Goal: Information Seeking & Learning: Learn about a topic

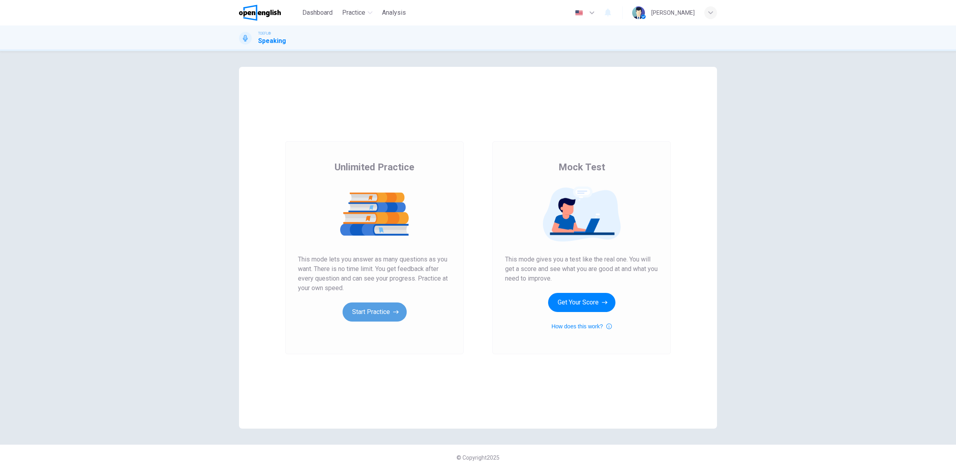
click at [389, 310] on button "Start Practice" at bounding box center [375, 312] width 64 height 19
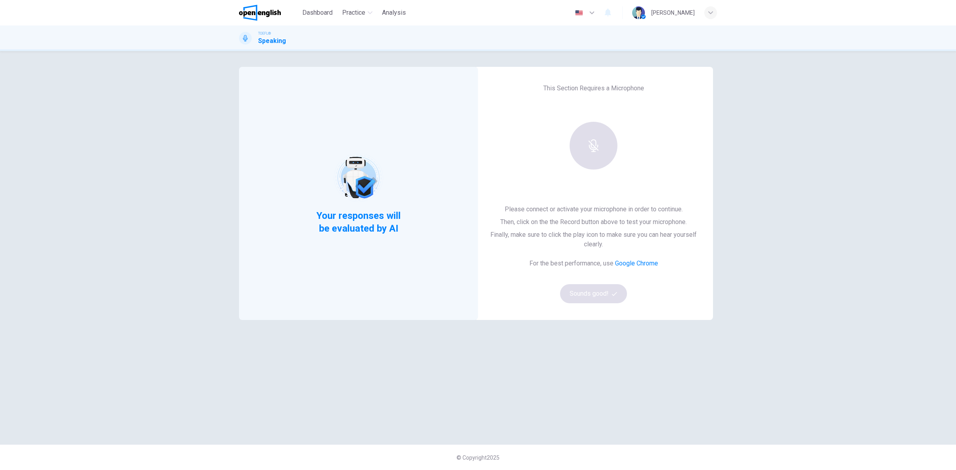
click at [582, 137] on div at bounding box center [593, 146] width 86 height 48
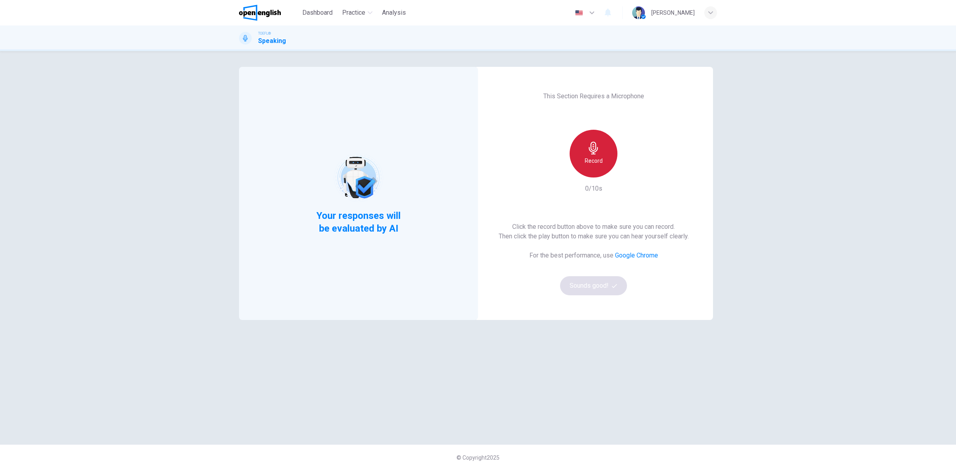
drag, startPoint x: 590, startPoint y: 162, endPoint x: 599, endPoint y: 166, distance: 9.8
click at [590, 162] on h6 "Record" at bounding box center [594, 161] width 18 height 10
click at [632, 171] on icon "button" at bounding box center [630, 171] width 8 height 8
click at [630, 173] on icon "button" at bounding box center [630, 171] width 8 height 8
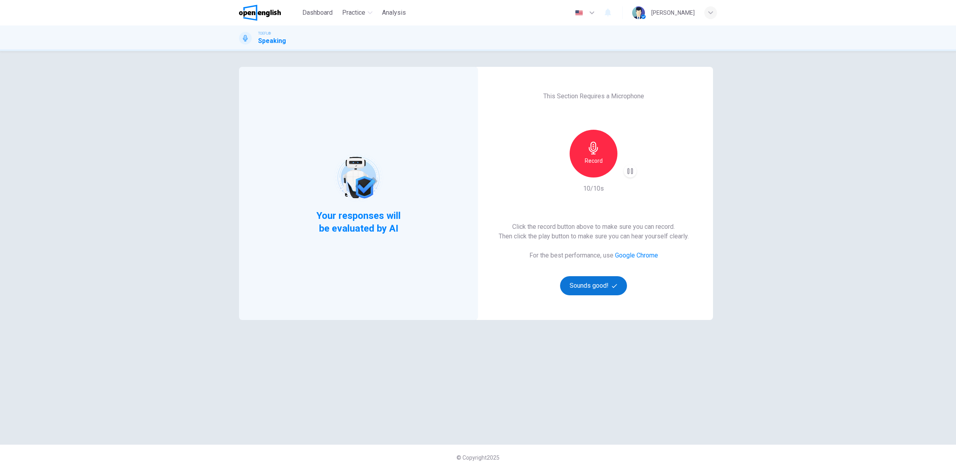
click at [607, 289] on button "Sounds good!" at bounding box center [593, 285] width 67 height 19
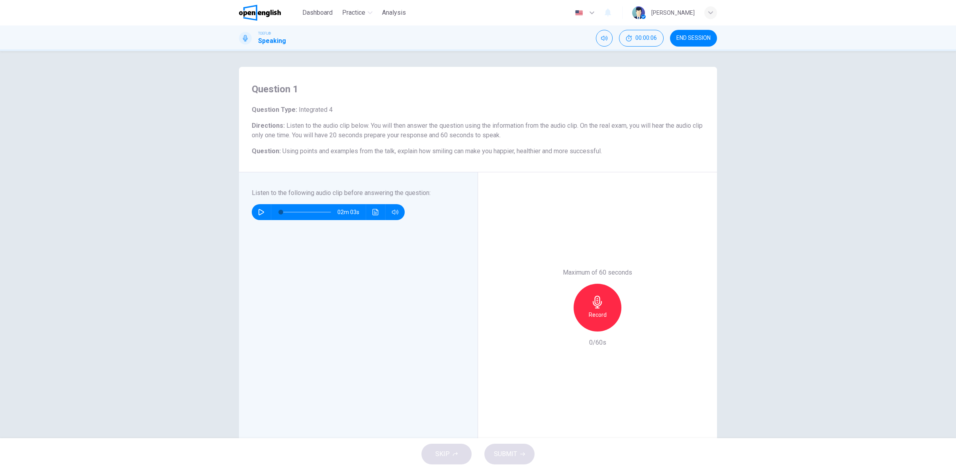
drag, startPoint x: 393, startPoint y: 152, endPoint x: 550, endPoint y: 149, distance: 157.0
click at [549, 151] on span "Using points and examples from the talk, explain how smiling can make you happi…" at bounding box center [441, 151] width 319 height 8
click at [260, 212] on icon "button" at bounding box center [262, 212] width 6 height 6
type input "*"
click at [591, 293] on div "Record" at bounding box center [598, 308] width 48 height 48
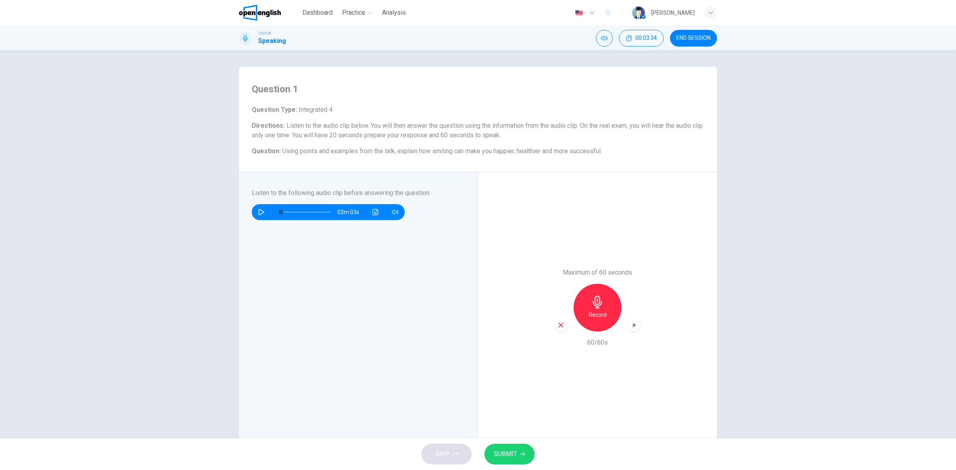
click at [509, 449] on span "SUBMIT" at bounding box center [505, 454] width 23 height 11
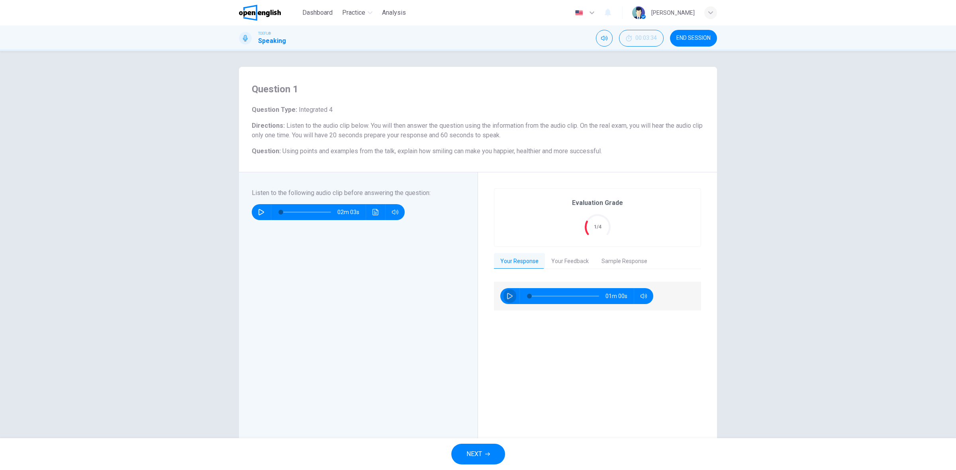
click at [511, 294] on button "button" at bounding box center [509, 296] width 13 height 16
click at [548, 264] on button "Your Feedback" at bounding box center [570, 261] width 50 height 17
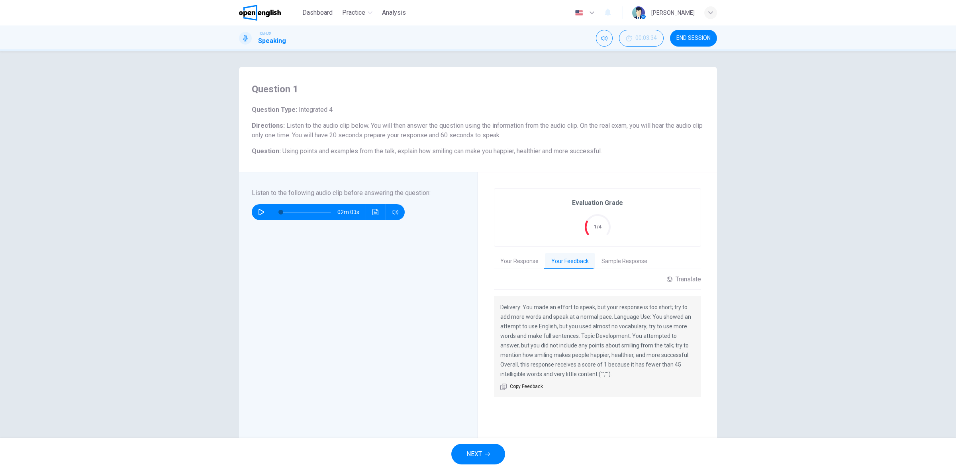
click at [510, 263] on button "Your Response" at bounding box center [519, 261] width 51 height 17
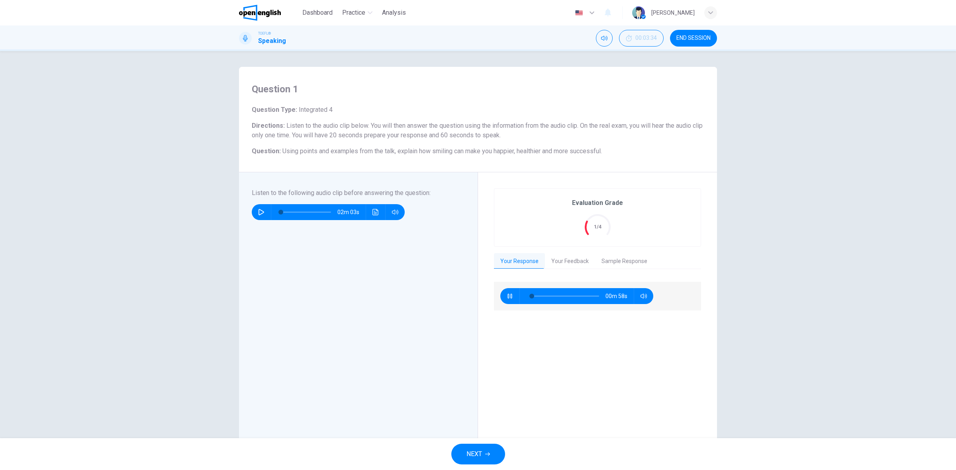
click at [508, 295] on icon "button" at bounding box center [510, 296] width 6 height 6
click at [564, 261] on button "Your Feedback" at bounding box center [570, 261] width 50 height 17
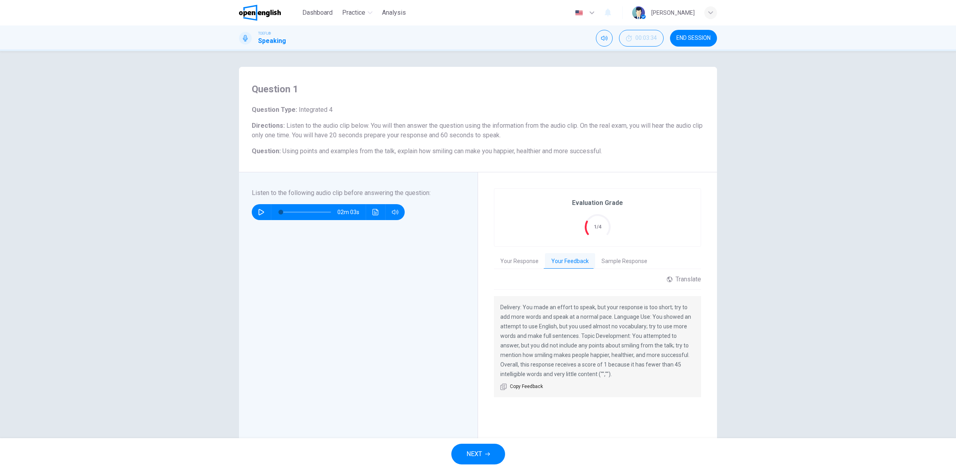
click at [504, 263] on button "Your Response" at bounding box center [519, 261] width 51 height 17
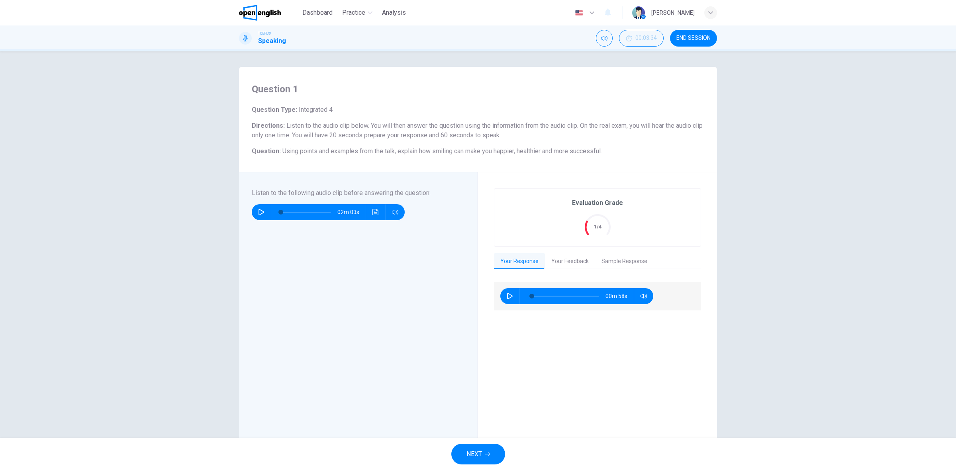
click at [508, 297] on icon "button" at bounding box center [510, 296] width 6 height 6
type input "**"
drag, startPoint x: 684, startPoint y: 33, endPoint x: 525, endPoint y: 63, distance: 161.7
click at [684, 33] on button "END SESSION" at bounding box center [693, 38] width 47 height 17
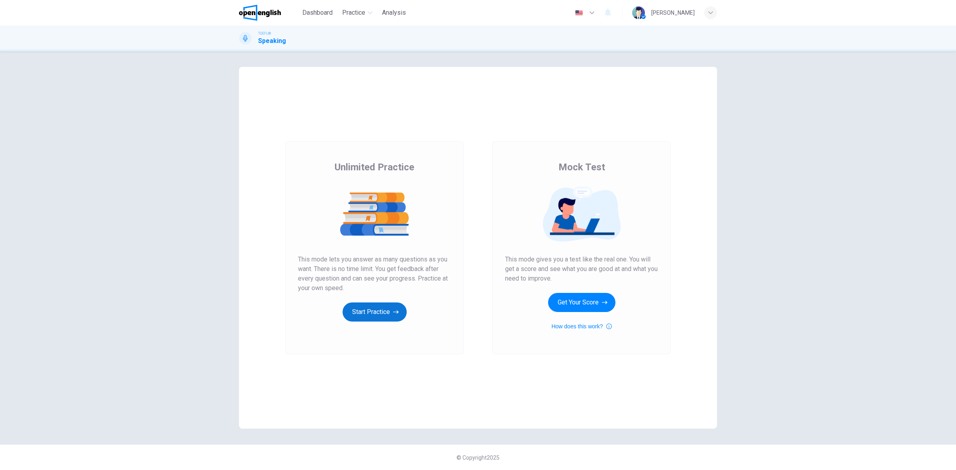
click at [362, 314] on button "Start Practice" at bounding box center [375, 312] width 64 height 19
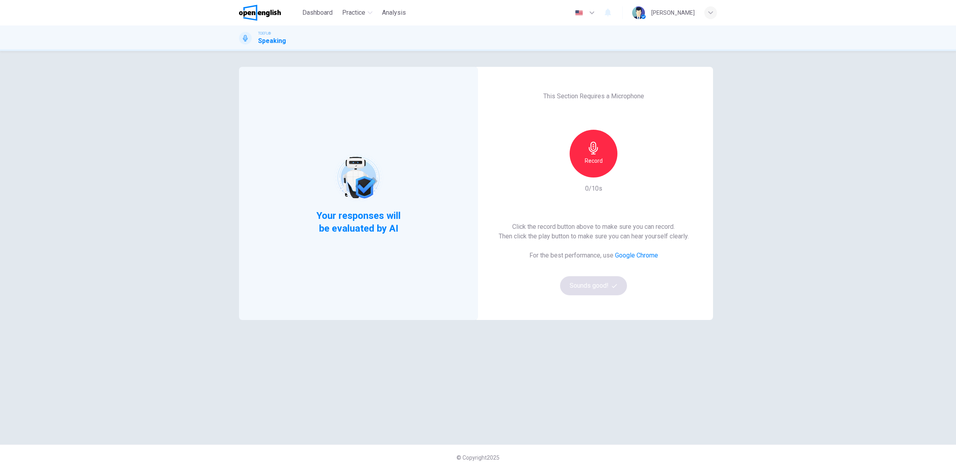
click at [602, 145] on div "Record" at bounding box center [594, 154] width 48 height 48
click at [590, 170] on div "Stop" at bounding box center [594, 154] width 48 height 48
click at [629, 174] on icon "button" at bounding box center [630, 171] width 8 height 8
click at [609, 290] on button "Sounds good!" at bounding box center [593, 285] width 67 height 19
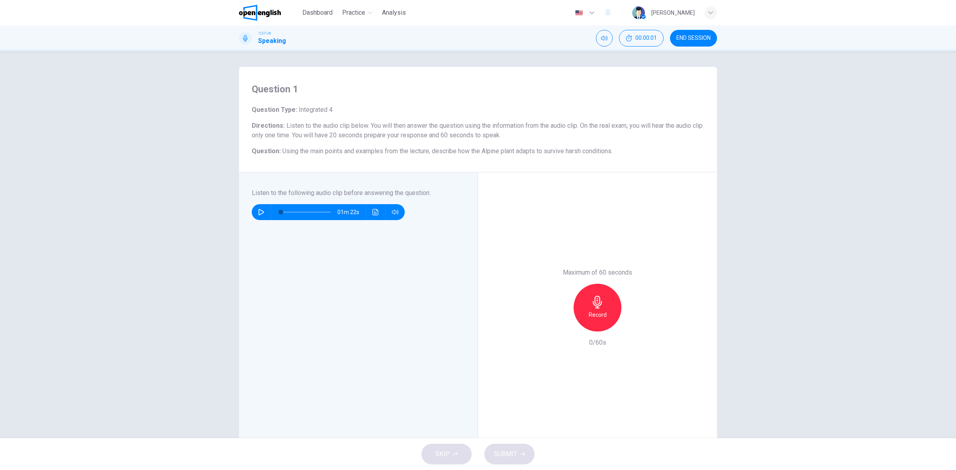
drag, startPoint x: 453, startPoint y: 152, endPoint x: 607, endPoint y: 151, distance: 153.8
click at [607, 151] on span "Using the main points and examples from the lecture, describe how the Alpine pl…" at bounding box center [447, 151] width 330 height 8
click at [609, 150] on span "Using the main points and examples from the lecture, describe how the Alpine pl…" at bounding box center [447, 151] width 330 height 8
click at [638, 151] on h6 "Question : Using the main points and examples from the lecture, describe how th…" at bounding box center [478, 152] width 453 height 10
click at [260, 214] on icon "button" at bounding box center [261, 212] width 6 height 6
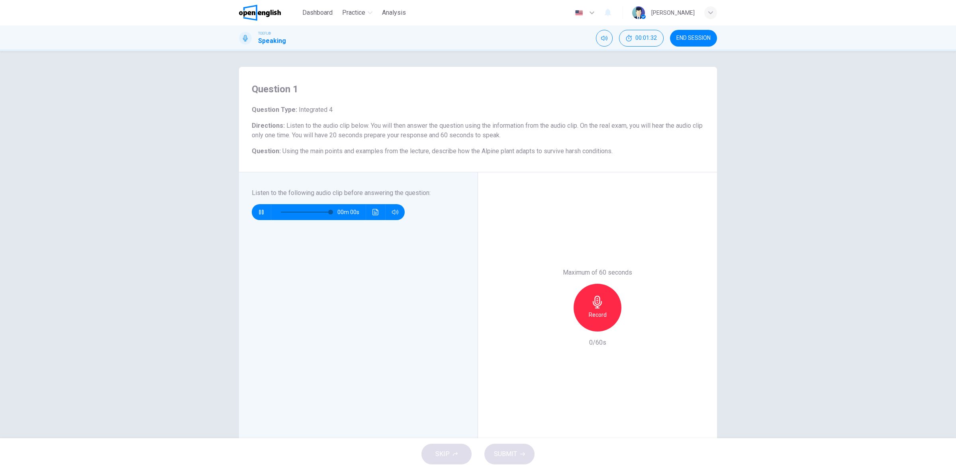
type input "*"
click at [592, 311] on h6 "Record" at bounding box center [598, 315] width 18 height 10
click at [514, 449] on span "SUBMIT" at bounding box center [505, 454] width 23 height 11
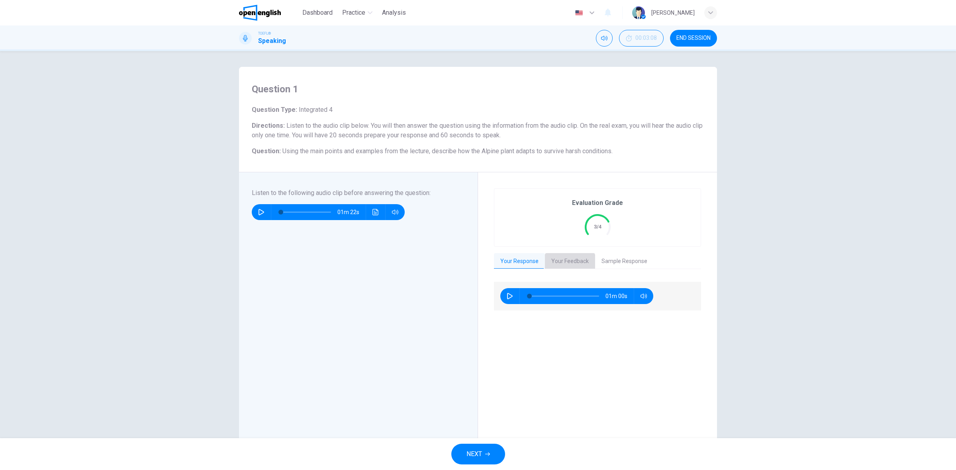
click at [553, 263] on button "Your Feedback" at bounding box center [570, 261] width 50 height 17
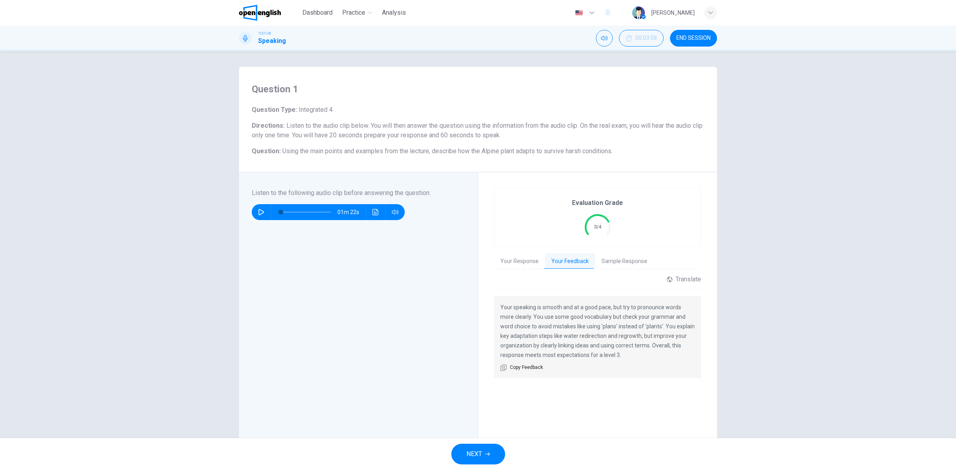
click at [516, 260] on button "Your Response" at bounding box center [519, 261] width 51 height 17
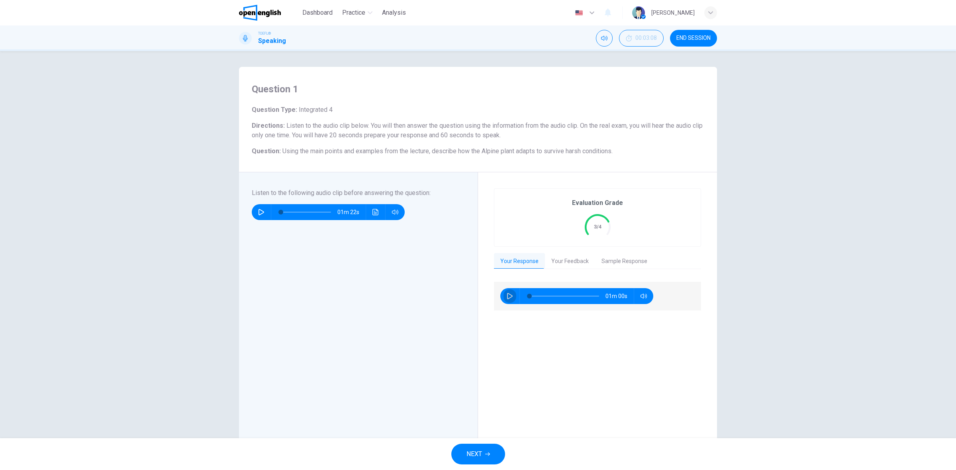
click at [507, 298] on icon "button" at bounding box center [510, 296] width 6 height 6
click at [506, 292] on button "button" at bounding box center [509, 296] width 13 height 16
type input "**"
